Goal: Task Accomplishment & Management: Manage account settings

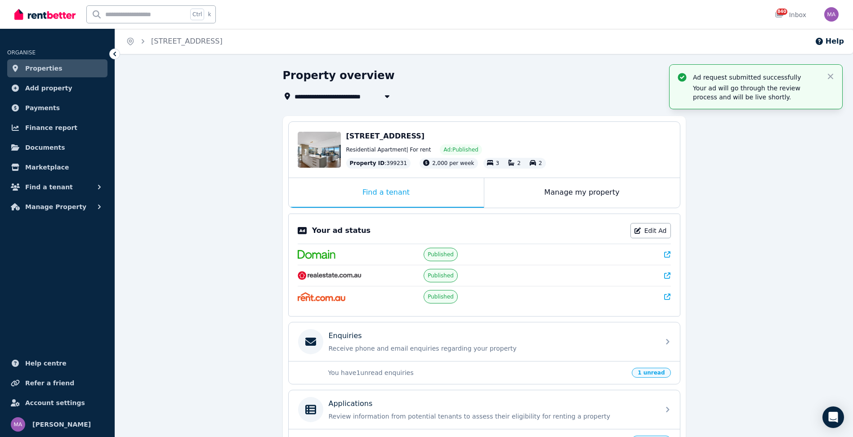
click at [46, 19] on img at bounding box center [44, 14] width 61 height 13
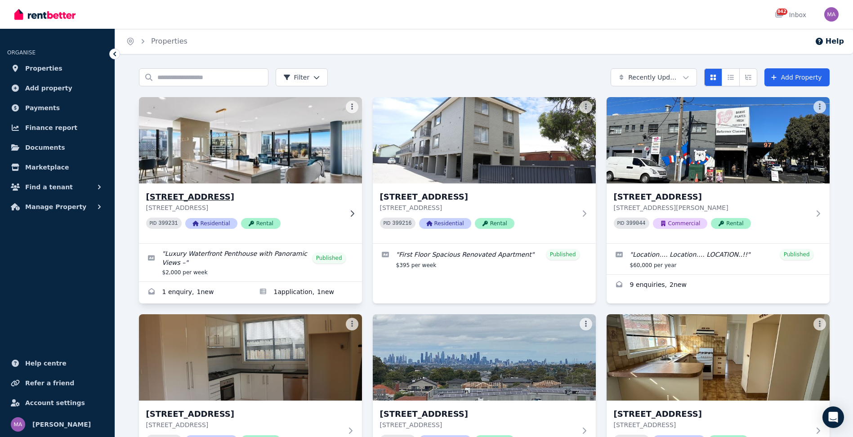
click at [353, 216] on icon at bounding box center [351, 213] width 9 height 7
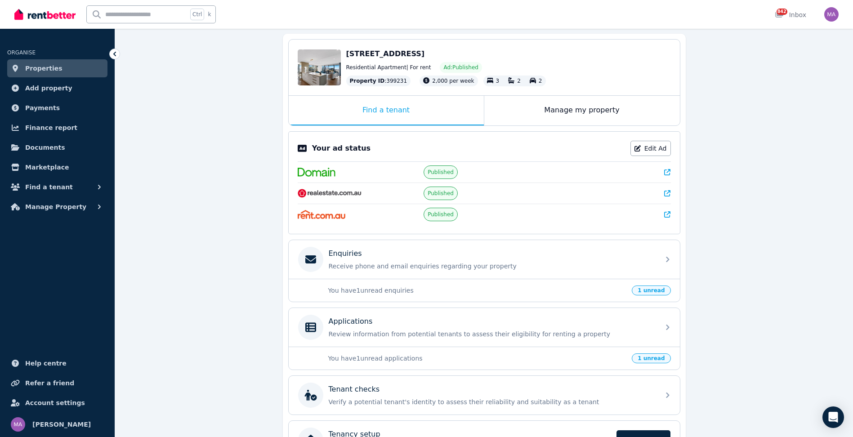
scroll to position [90, 0]
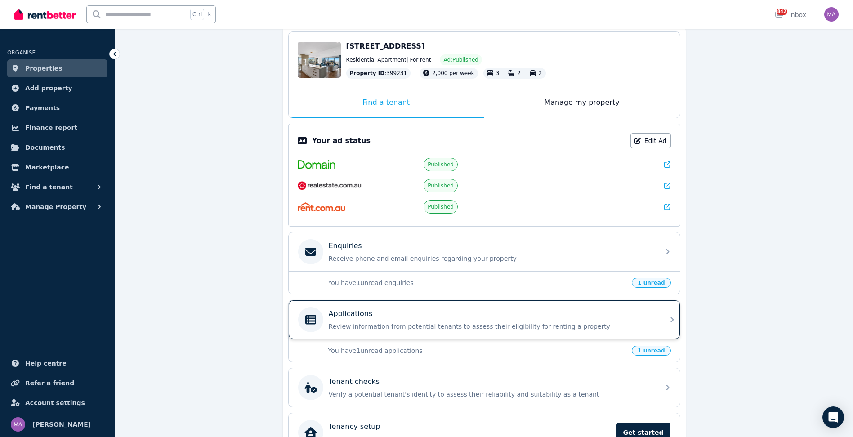
click at [674, 324] on icon at bounding box center [671, 319] width 11 height 11
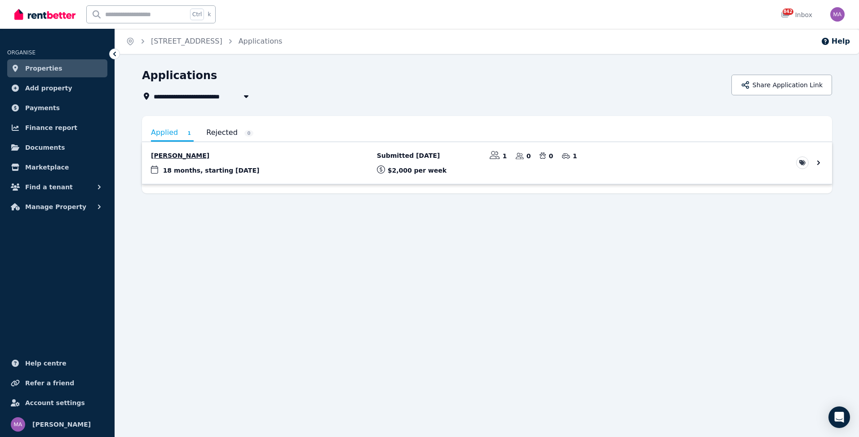
click at [179, 157] on link "View application: Simon O'Brien" at bounding box center [487, 163] width 690 height 42
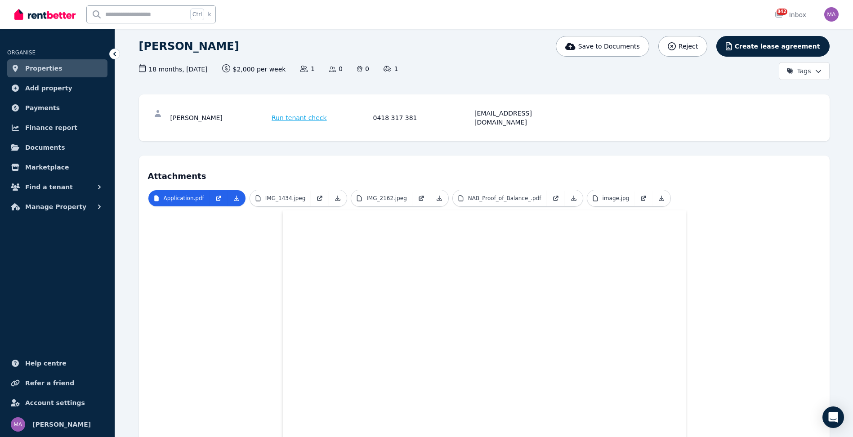
scroll to position [45, 0]
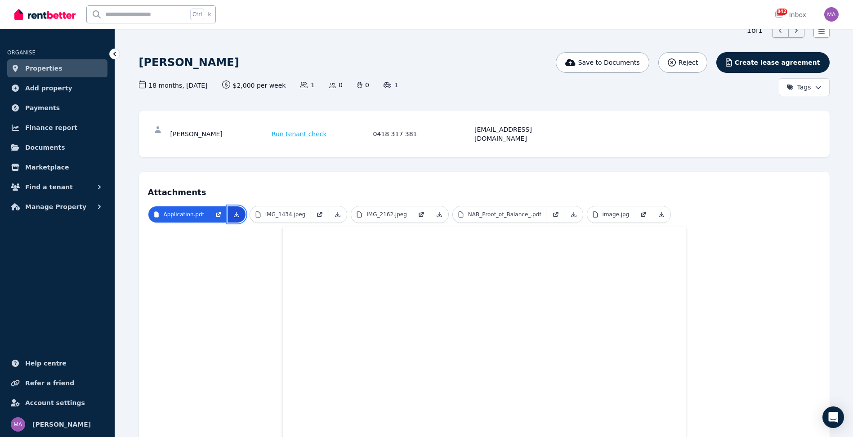
click at [234, 212] on icon at bounding box center [236, 214] width 5 height 5
